Goal: Task Accomplishment & Management: Use online tool/utility

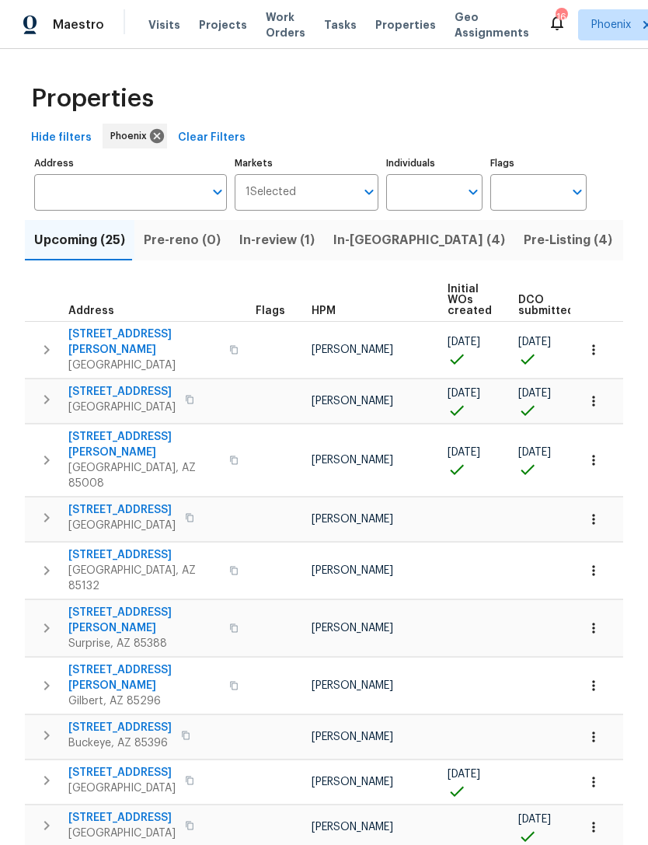
click at [123, 204] on input "Address" at bounding box center [118, 192] width 169 height 37
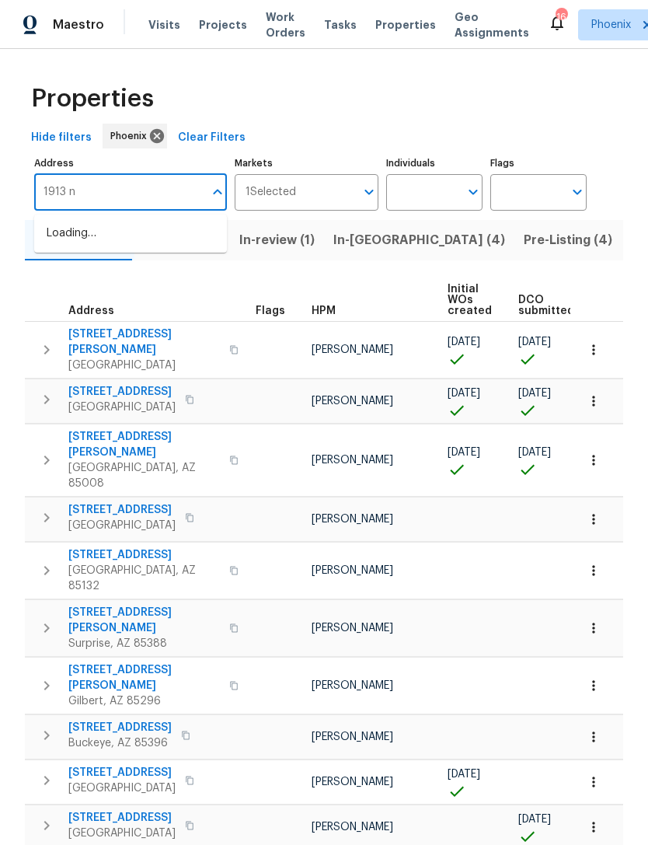
type input "1913 n"
click at [100, 243] on li "[STREET_ADDRESS]" at bounding box center [130, 234] width 193 height 26
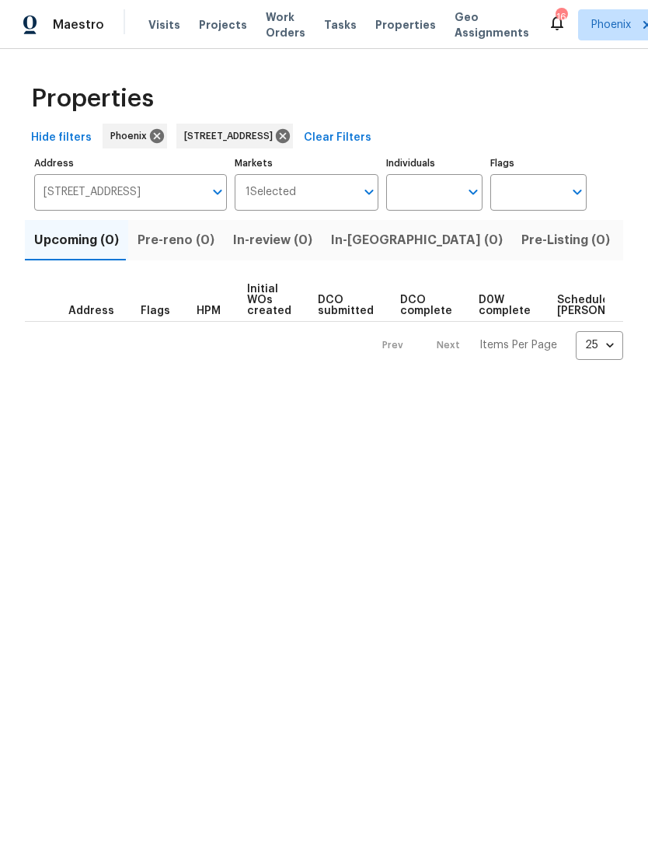
click at [629, 235] on span "Listed (1)" at bounding box center [657, 240] width 56 height 22
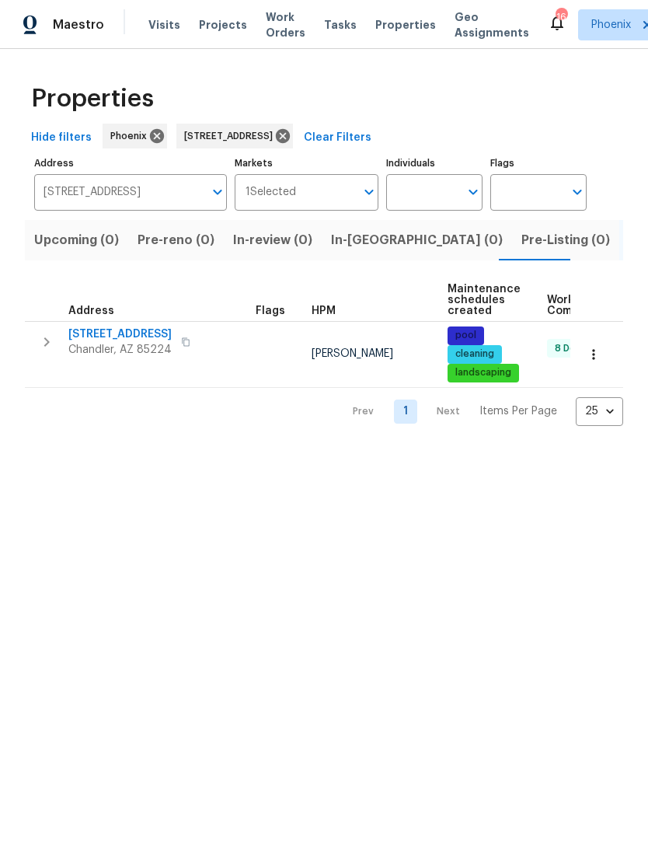
click at [48, 341] on icon "button" at bounding box center [46, 341] width 5 height 9
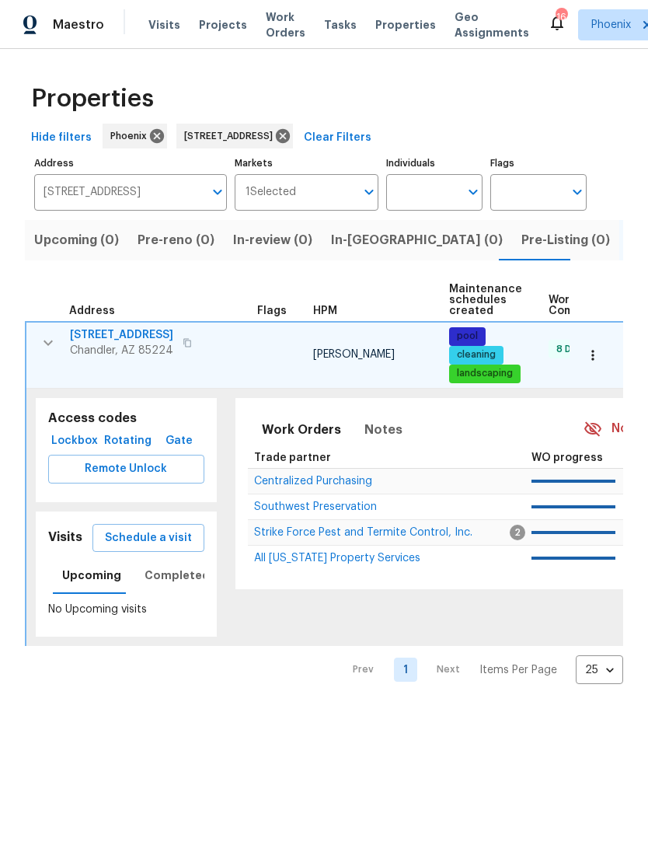
click at [134, 481] on button "Remote Unlock" at bounding box center [126, 469] width 156 height 29
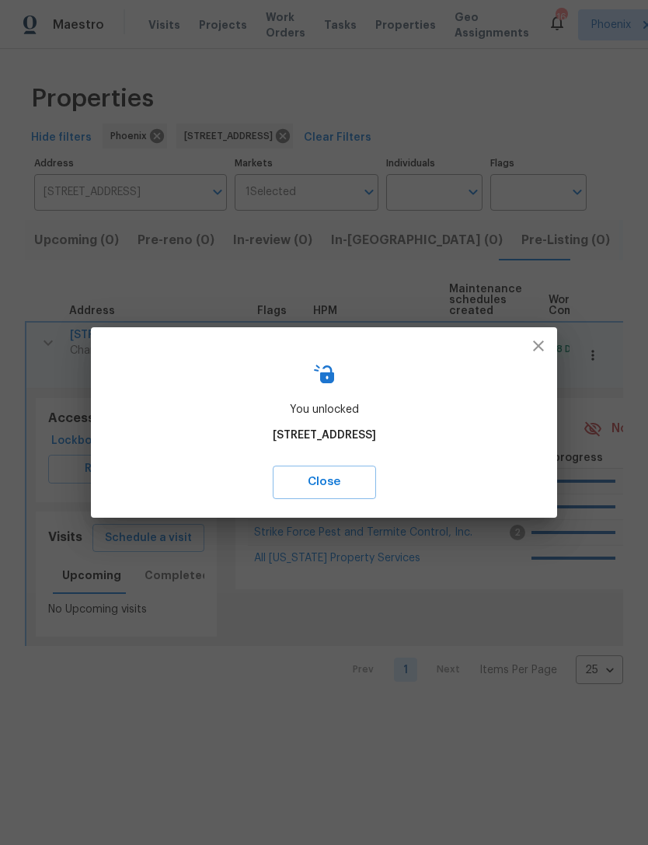
click at [544, 347] on icon "button" at bounding box center [538, 346] width 19 height 19
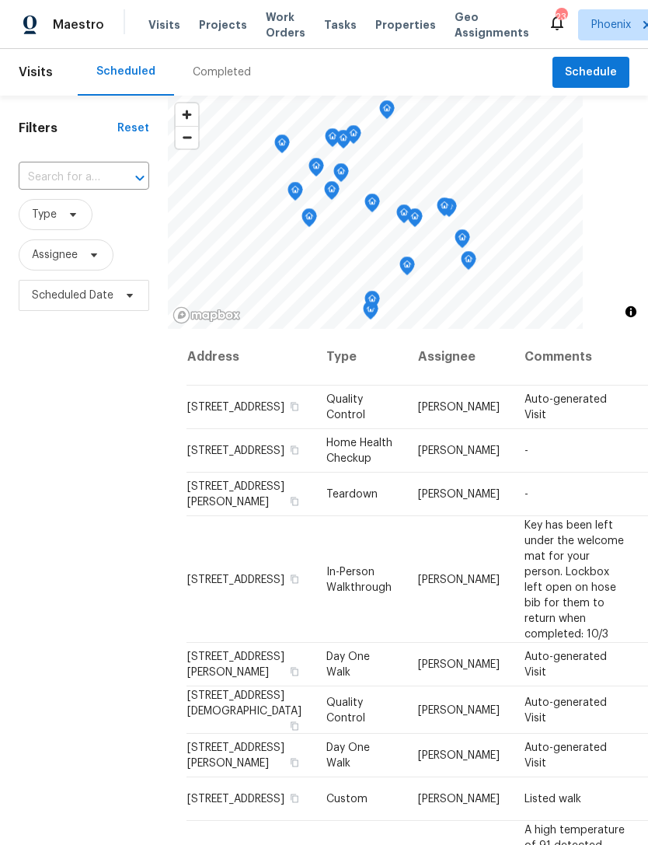
click at [34, 176] on input "text" at bounding box center [62, 178] width 87 height 24
type input "1913 n"
click at [65, 252] on li "1913 N Verano Way, Chandler, AZ 85224" at bounding box center [83, 239] width 130 height 26
